Goal: Task Accomplishment & Management: Use online tool/utility

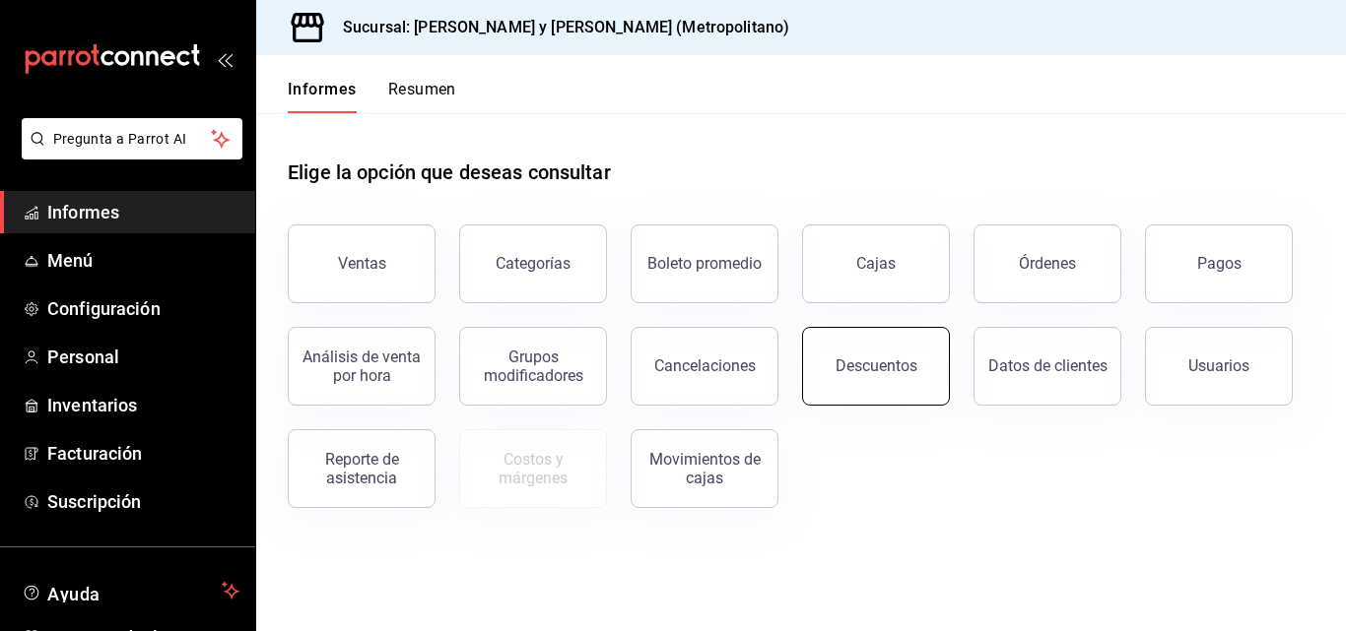
click at [873, 381] on button "Descuentos" at bounding box center [876, 366] width 148 height 79
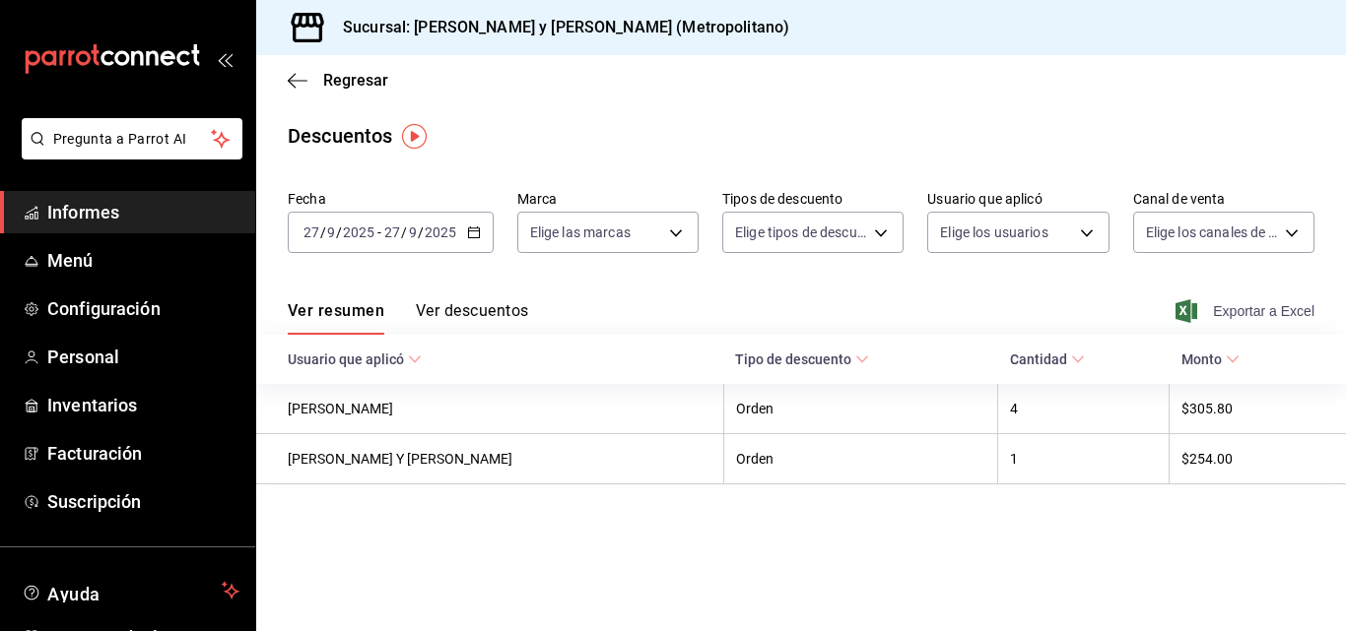
click at [1269, 306] on font "Exportar a Excel" at bounding box center [1263, 311] width 101 height 16
click at [1061, 70] on div "Regresar" at bounding box center [800, 80] width 1089 height 50
